Goal: Task Accomplishment & Management: Complete application form

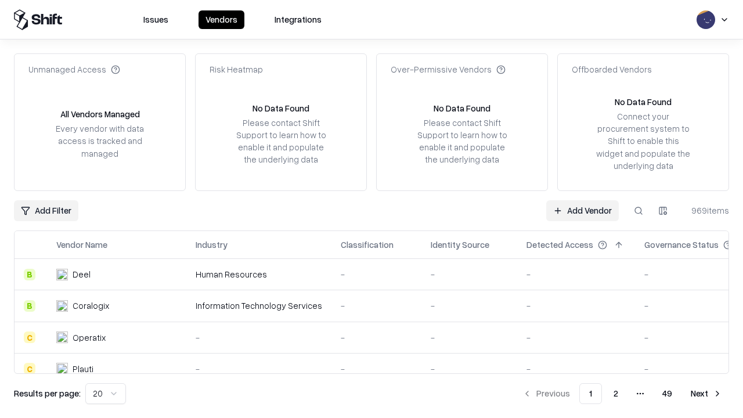
click at [582, 210] on link "Add Vendor" at bounding box center [582, 210] width 73 height 21
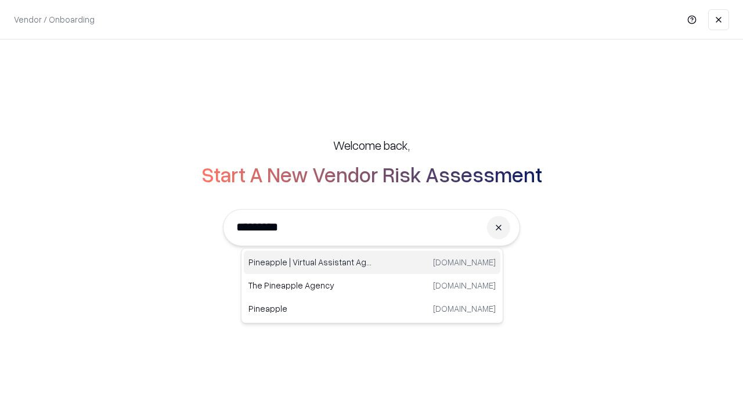
click at [372, 262] on div "Pineapple | Virtual Assistant Agency [DOMAIN_NAME]" at bounding box center [372, 262] width 257 height 23
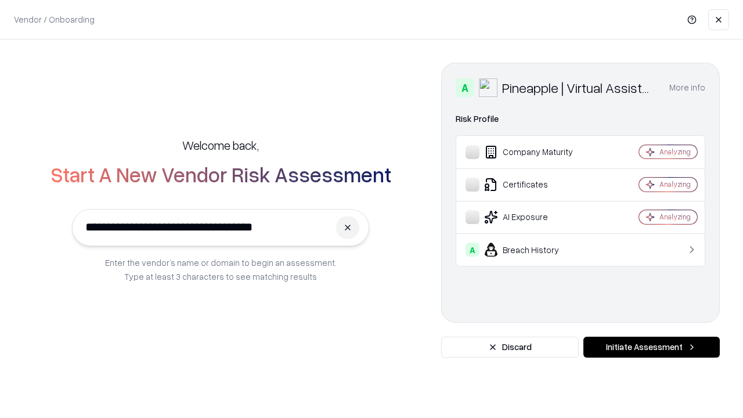
type input "**********"
click at [651, 347] on button "Initiate Assessment" at bounding box center [651, 347] width 136 height 21
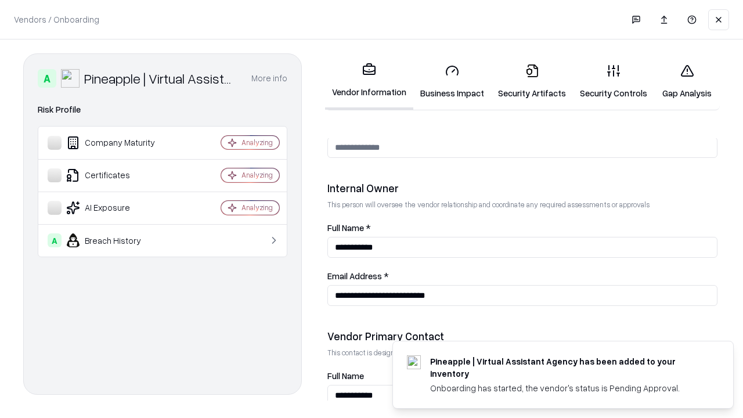
scroll to position [601, 0]
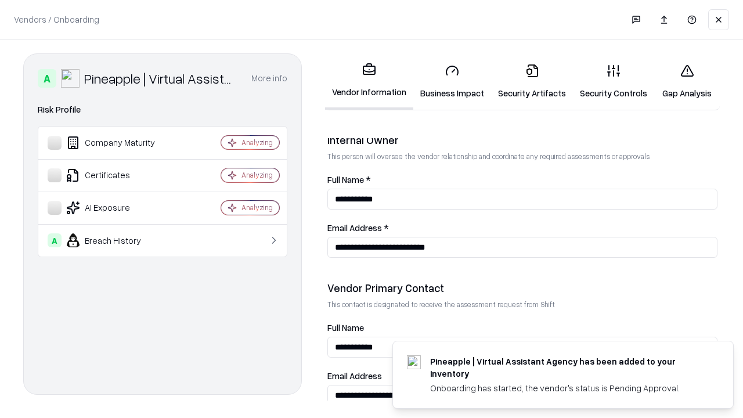
click at [532, 81] on link "Security Artifacts" at bounding box center [532, 82] width 82 height 54
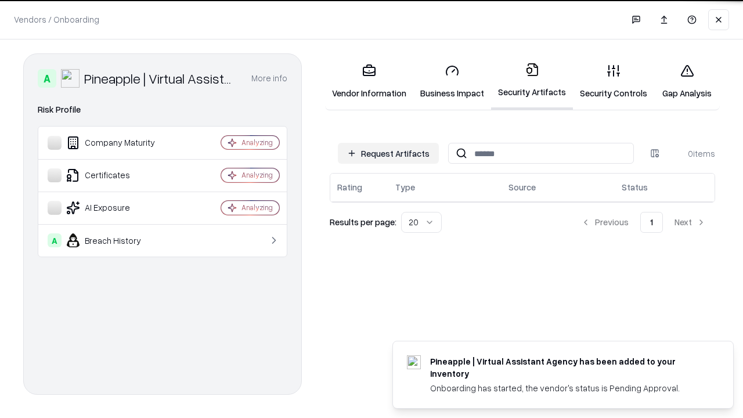
click at [388, 153] on button "Request Artifacts" at bounding box center [388, 153] width 101 height 21
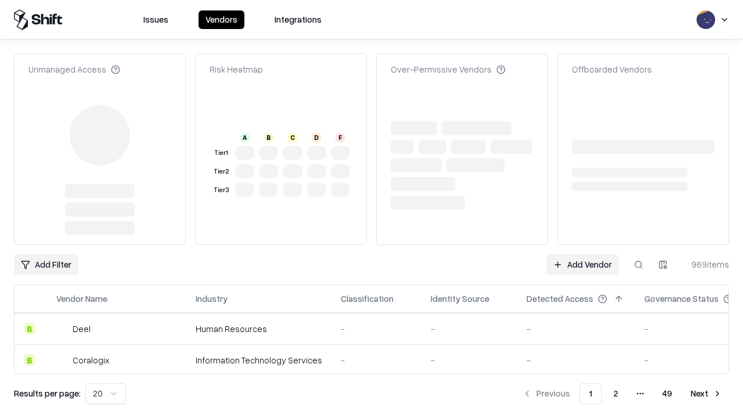
click at [582, 254] on link "Add Vendor" at bounding box center [582, 264] width 73 height 21
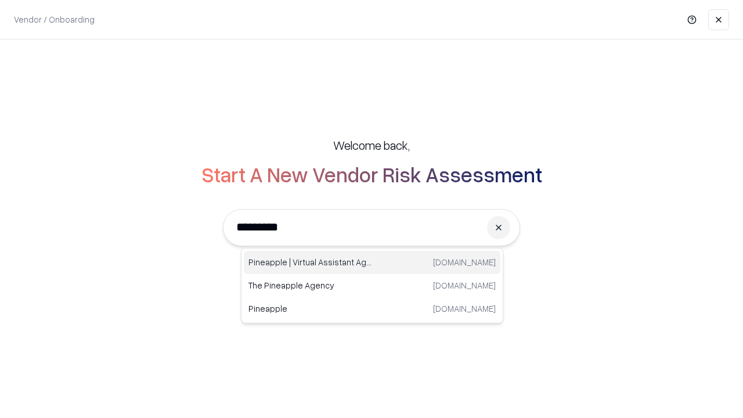
click at [372, 262] on div "Pineapple | Virtual Assistant Agency [DOMAIN_NAME]" at bounding box center [372, 262] width 257 height 23
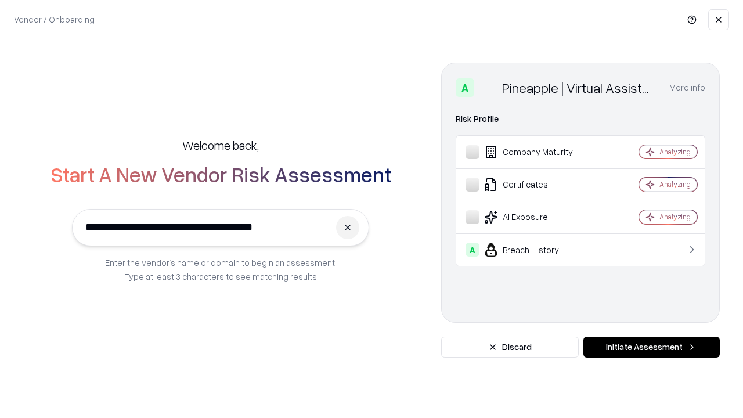
type input "**********"
click at [651, 347] on button "Initiate Assessment" at bounding box center [651, 347] width 136 height 21
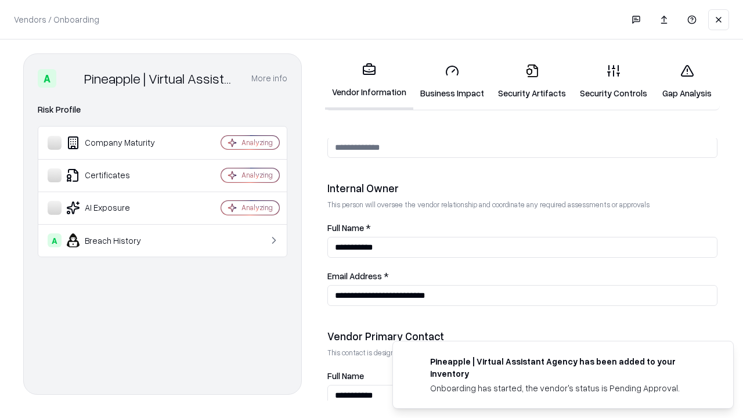
scroll to position [601, 0]
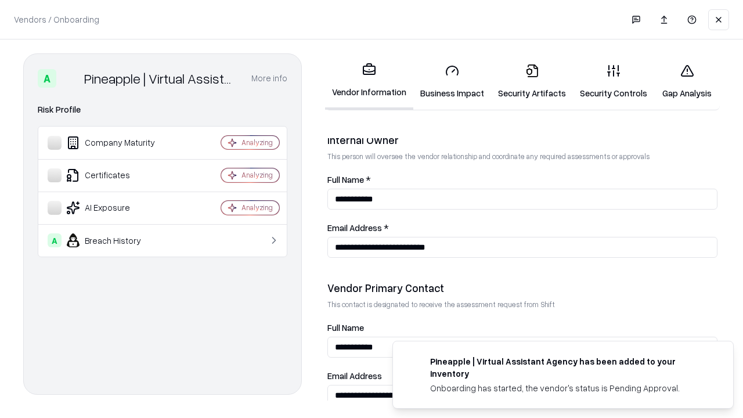
click at [687, 81] on link "Gap Analysis" at bounding box center [687, 82] width 66 height 54
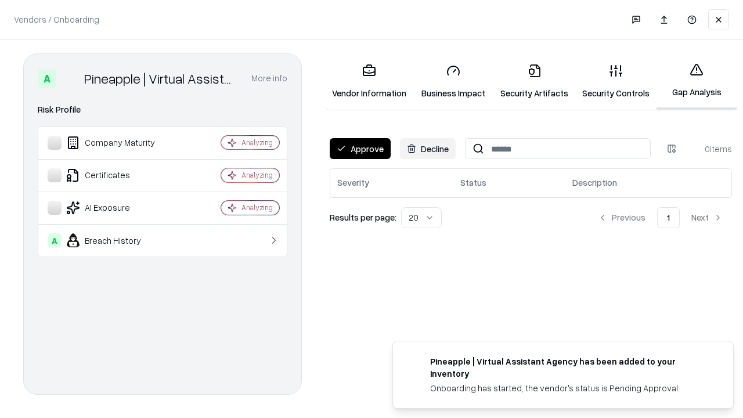
click at [360, 149] on button "Approve" at bounding box center [360, 148] width 61 height 21
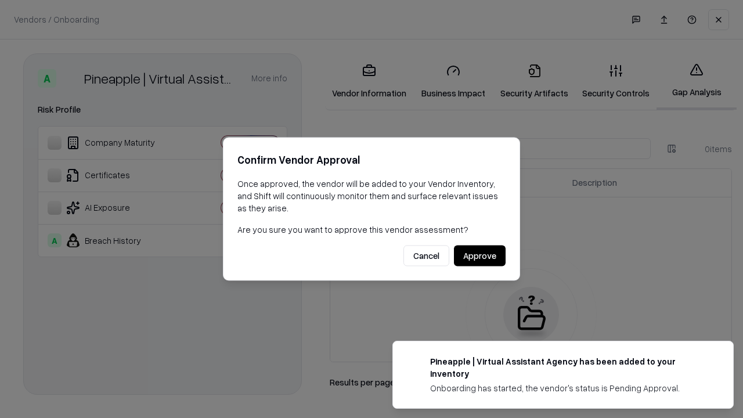
click at [480, 255] on button "Approve" at bounding box center [480, 256] width 52 height 21
